Goal: Information Seeking & Learning: Find specific page/section

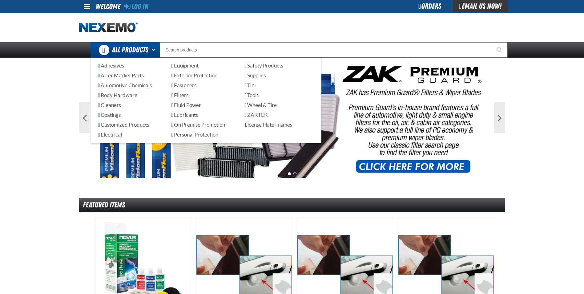
click at [135, 52] on span "All Products" at bounding box center [130, 49] width 37 height 11
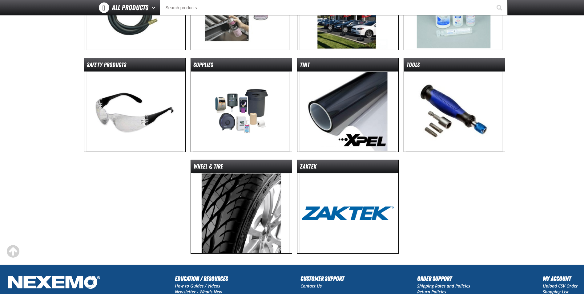
scroll to position [338, 0]
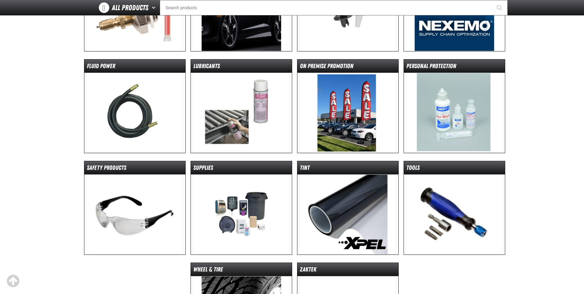
click at [338, 188] on img at bounding box center [347, 214] width 97 height 80
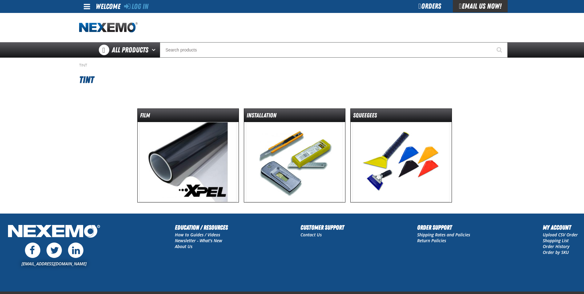
click at [180, 146] on img at bounding box center [187, 162] width 97 height 80
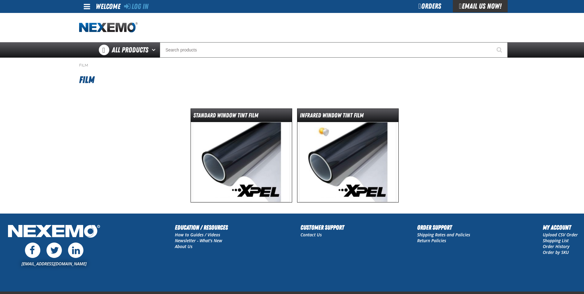
click at [231, 147] on img at bounding box center [241, 162] width 97 height 80
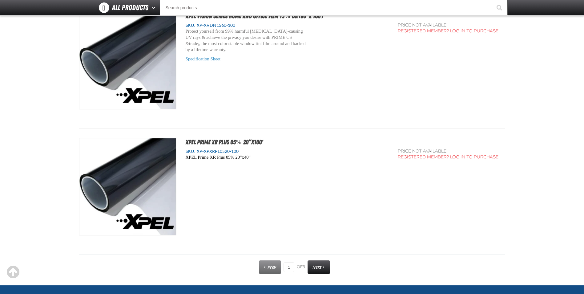
scroll to position [3116, 0]
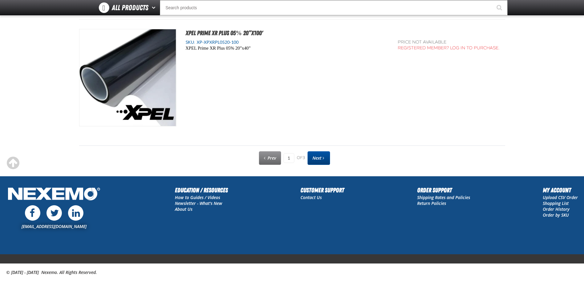
click at [310, 156] on link "Next" at bounding box center [318, 158] width 22 height 14
type input "2"
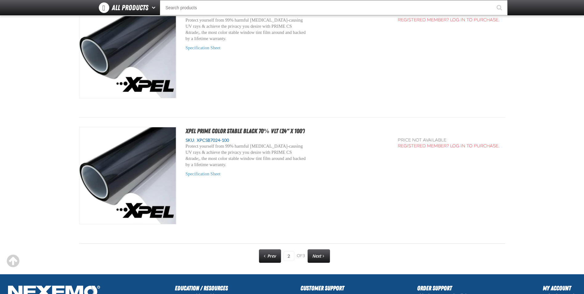
scroll to position [3116, 0]
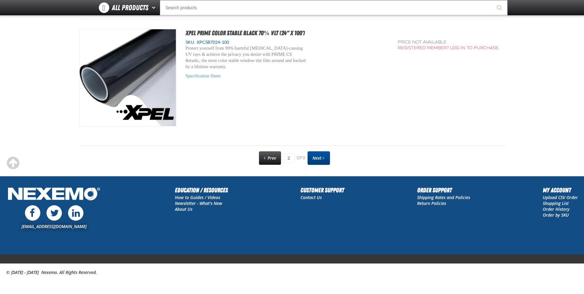
click at [316, 158] on span "Next" at bounding box center [316, 158] width 9 height 6
type input "3"
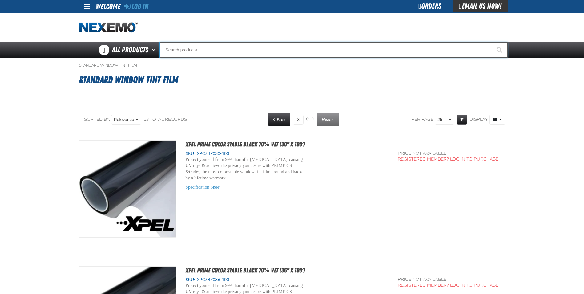
click at [199, 51] on input "Search" at bounding box center [334, 49] width 348 height 15
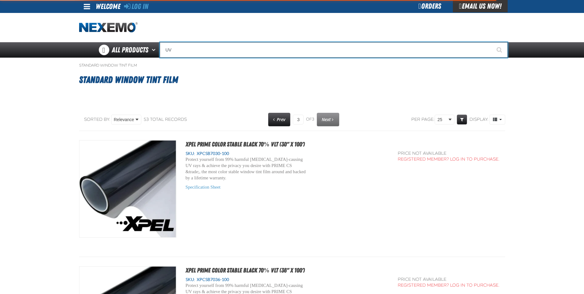
type input "UV"
type input "UV Transmission & Power Meter"
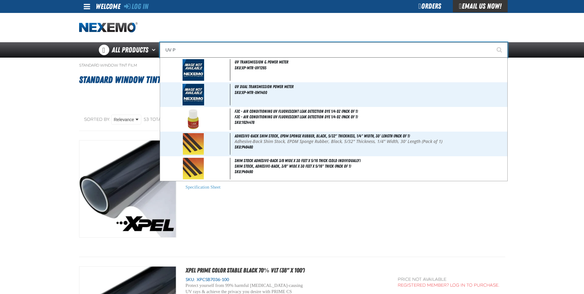
type input "UV P"
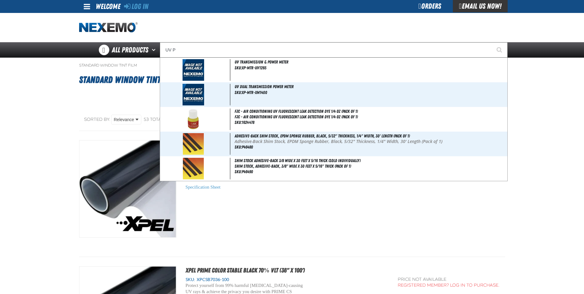
drag, startPoint x: 551, startPoint y: 102, endPoint x: 513, endPoint y: 68, distance: 50.4
click at [551, 100] on main "Standard Window Tint Film Standard Window Tint Film No categories were found to…" at bounding box center [292, 298] width 584 height 481
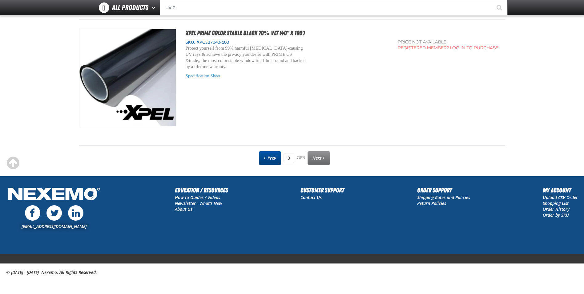
drag, startPoint x: 259, startPoint y: 160, endPoint x: 263, endPoint y: 159, distance: 3.8
click at [260, 159] on link "Prev" at bounding box center [270, 158] width 22 height 14
type input "2"
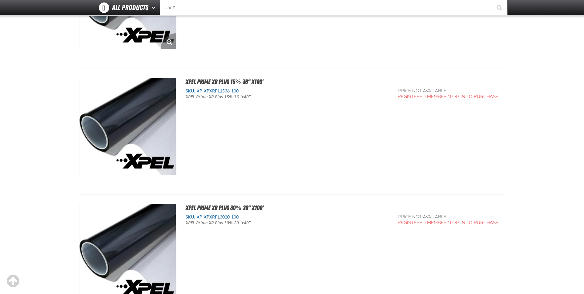
scroll to position [481, 0]
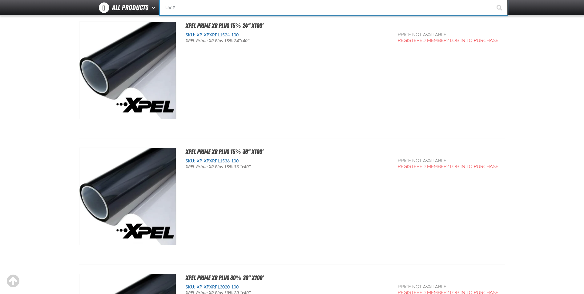
click at [179, 9] on input "UV P" at bounding box center [334, 7] width 348 height 15
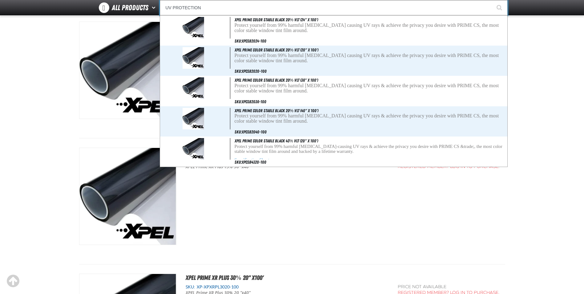
type input "UV PROTECTION"
click at [492, 0] on button "Start Searching" at bounding box center [499, 7] width 15 height 15
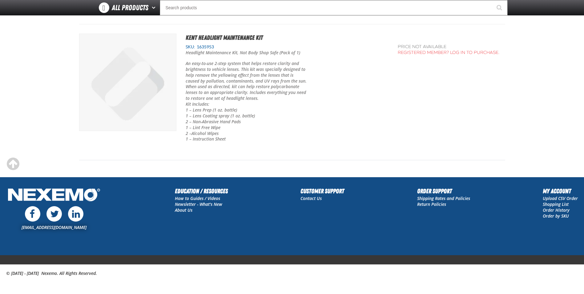
scroll to position [1297, 0]
